Goal: Task Accomplishment & Management: Manage account settings

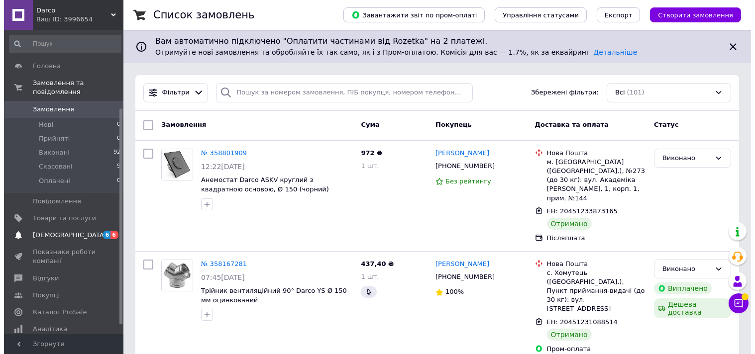
scroll to position [111, 0]
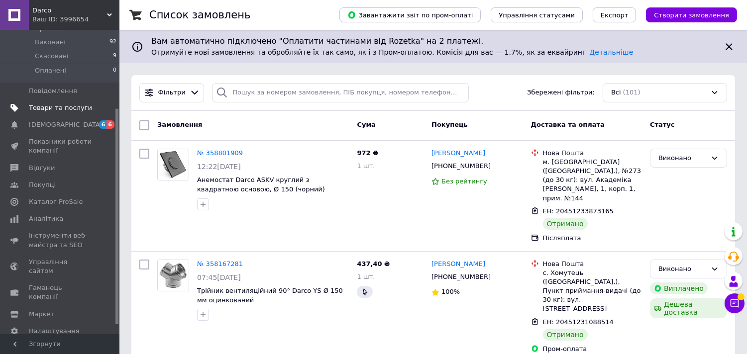
click at [65, 104] on span "Товари та послуги" at bounding box center [60, 108] width 63 height 9
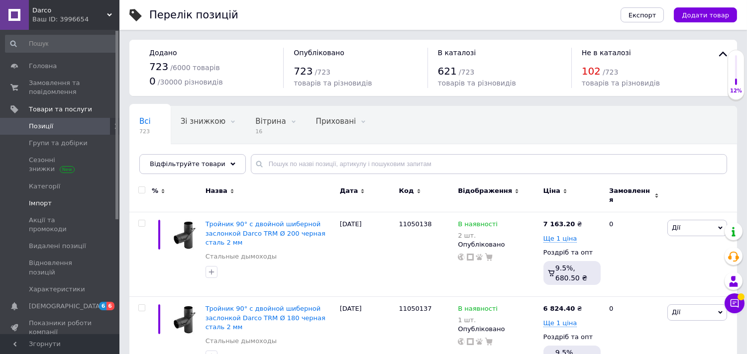
click at [46, 204] on span "Імпорт" at bounding box center [40, 203] width 23 height 9
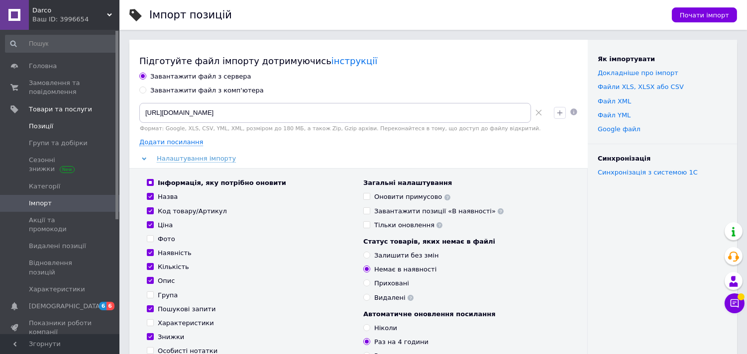
click at [59, 127] on span "Позиції" at bounding box center [60, 126] width 63 height 9
